Goal: Navigation & Orientation: Find specific page/section

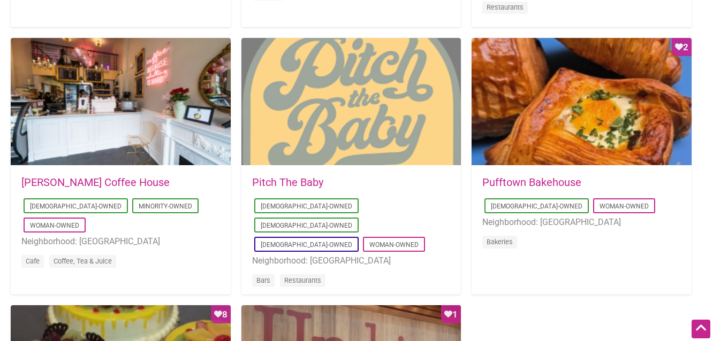
scroll to position [812, 0]
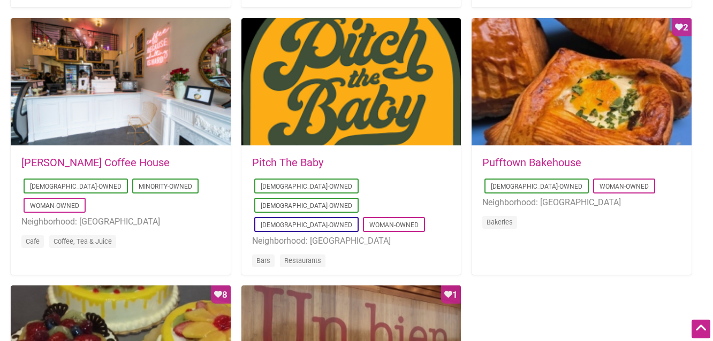
click at [500, 159] on link "Pufftown Bakehouse" at bounding box center [531, 162] width 99 height 13
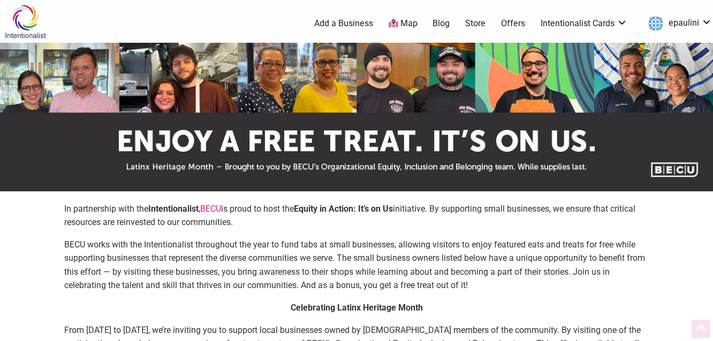
scroll to position [812, 0]
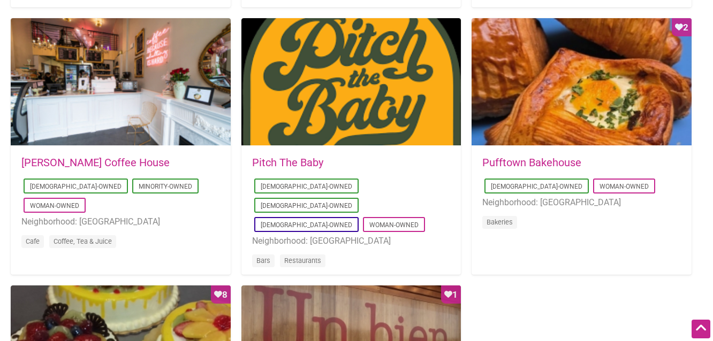
click at [72, 160] on link "[PERSON_NAME] Coffee House" at bounding box center [95, 162] width 148 height 13
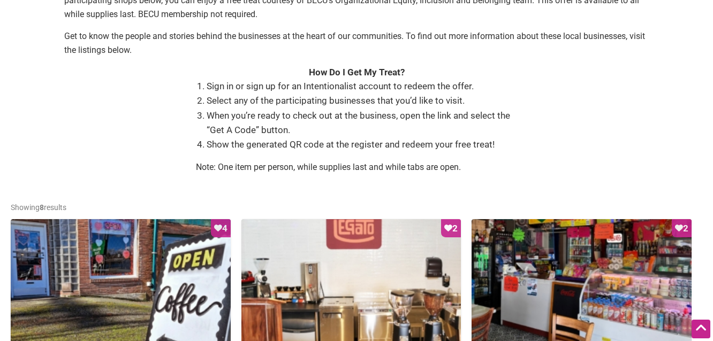
scroll to position [326, 0]
